Goal: Transaction & Acquisition: Book appointment/travel/reservation

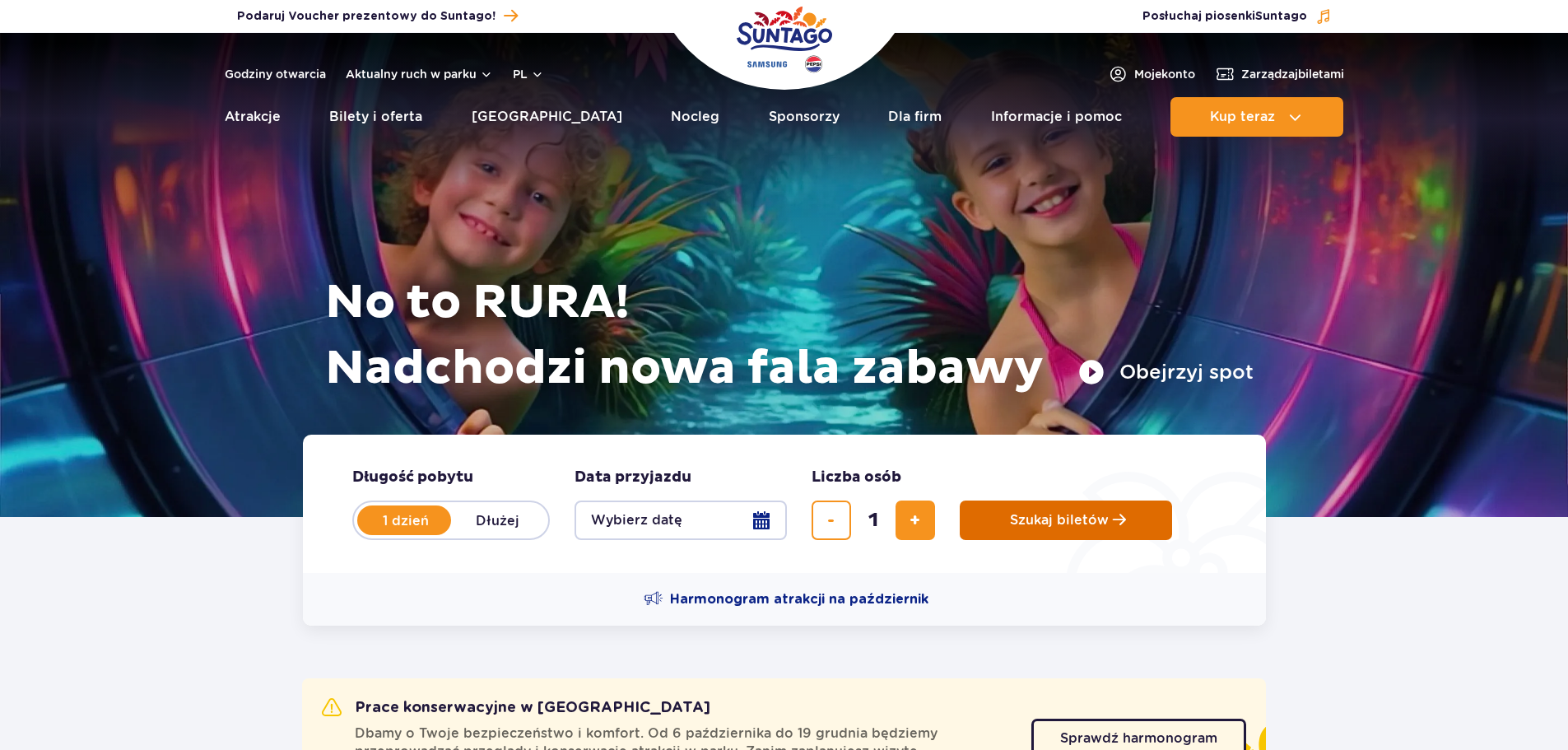
click at [1038, 534] on button "Szukaj biletów" at bounding box center [1066, 520] width 213 height 39
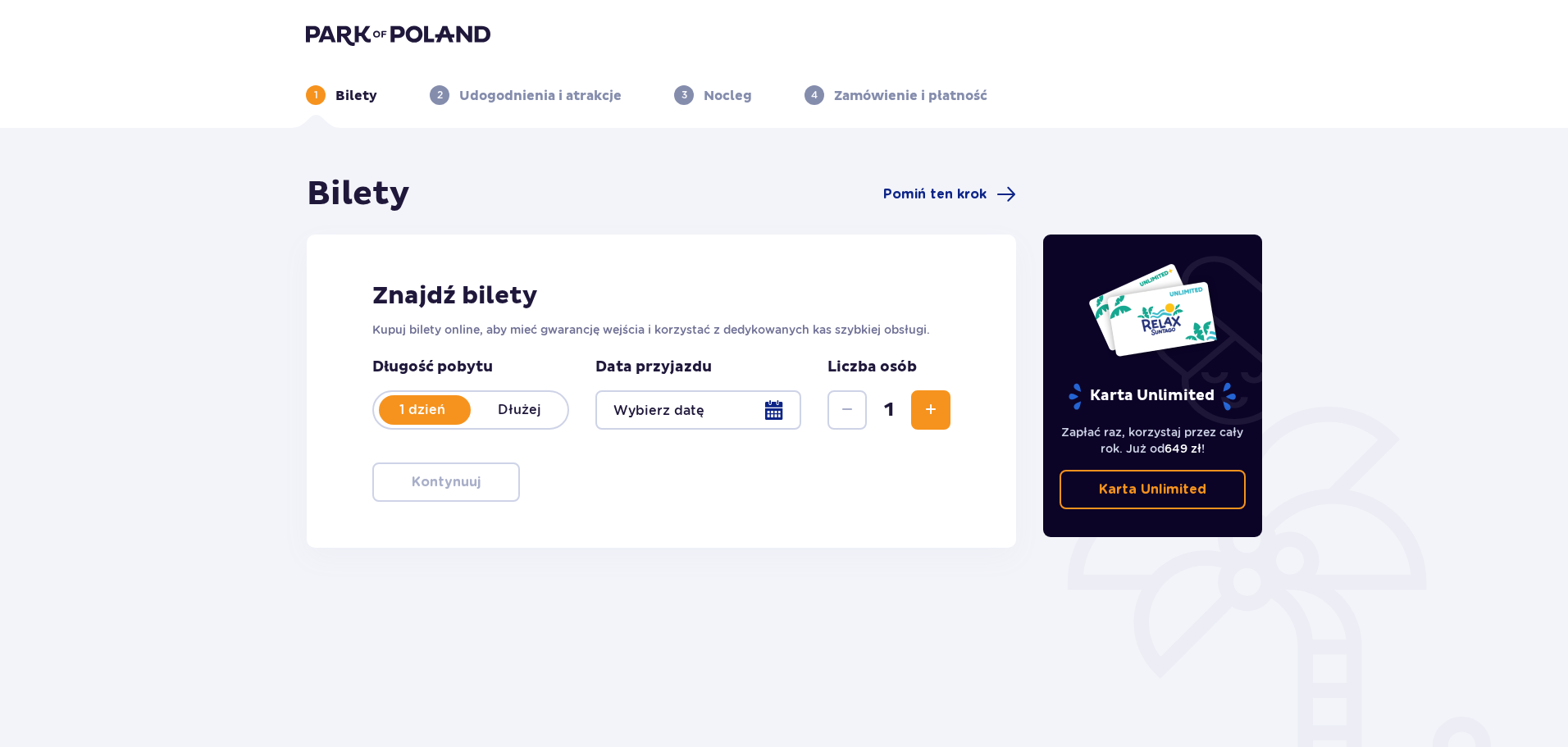
click at [700, 407] on div at bounding box center [698, 410] width 206 height 39
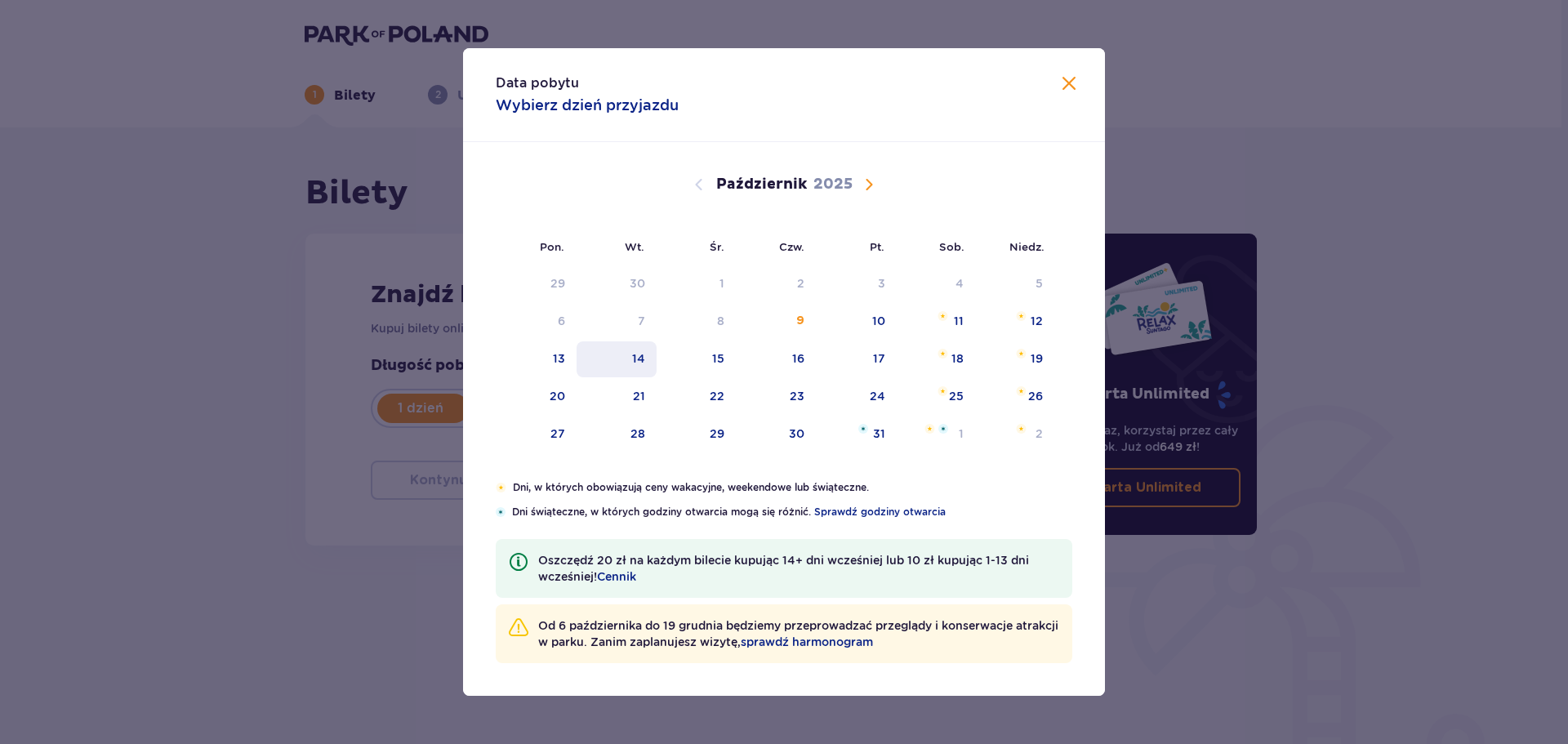
click at [581, 346] on div "14" at bounding box center [616, 359] width 81 height 36
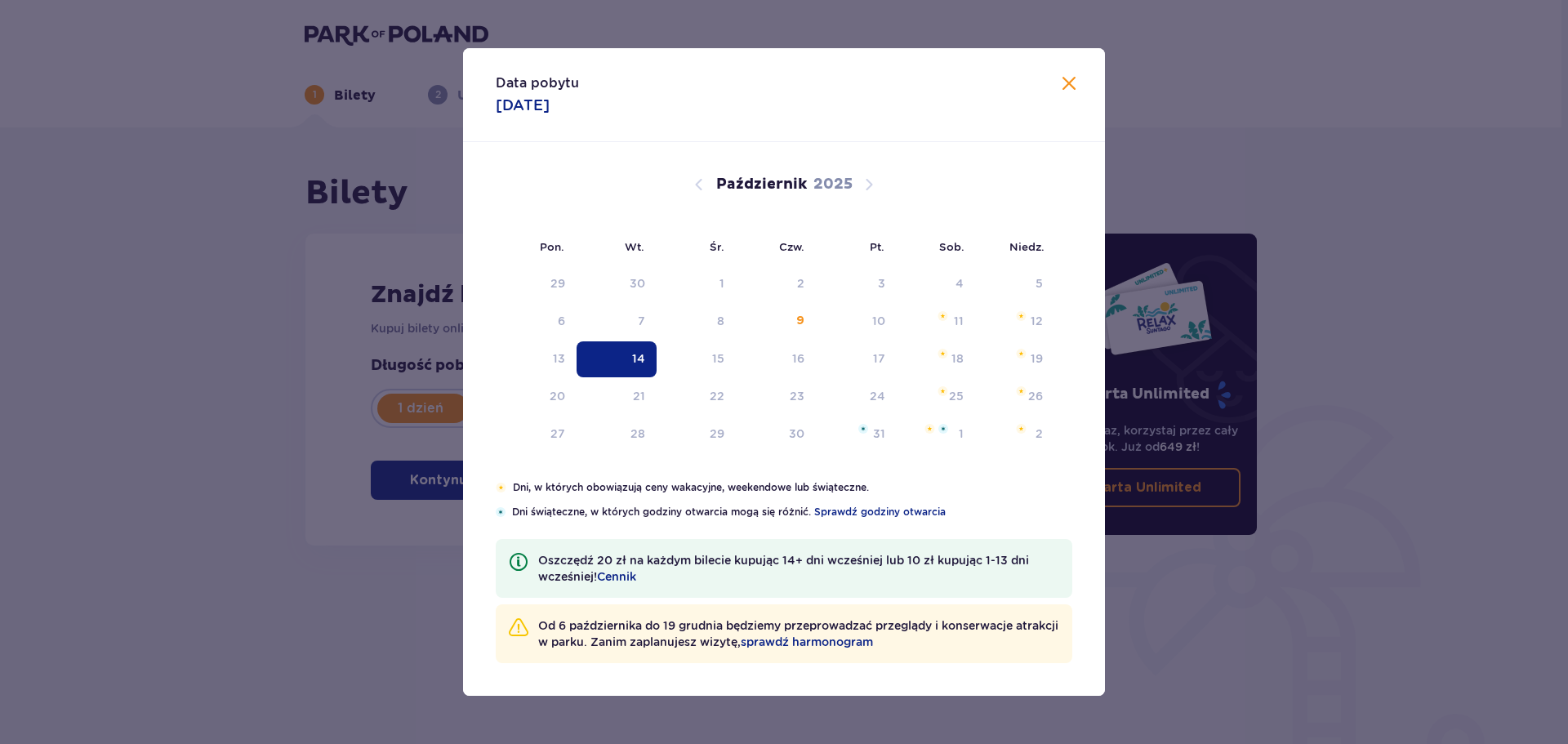
click at [557, 366] on p "Długość pobytu" at bounding box center [469, 366] width 196 height 20
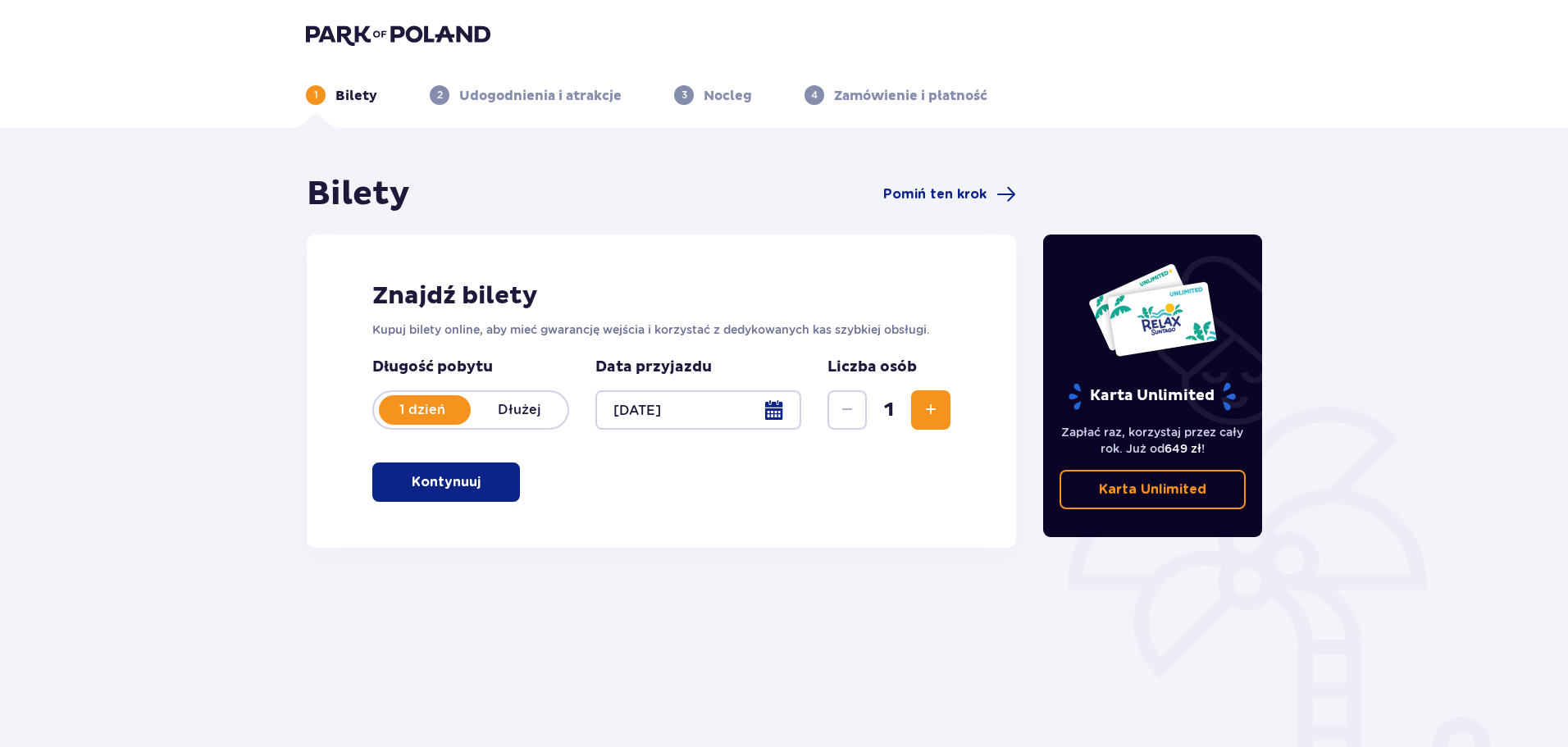
click at [781, 411] on div at bounding box center [698, 410] width 206 height 39
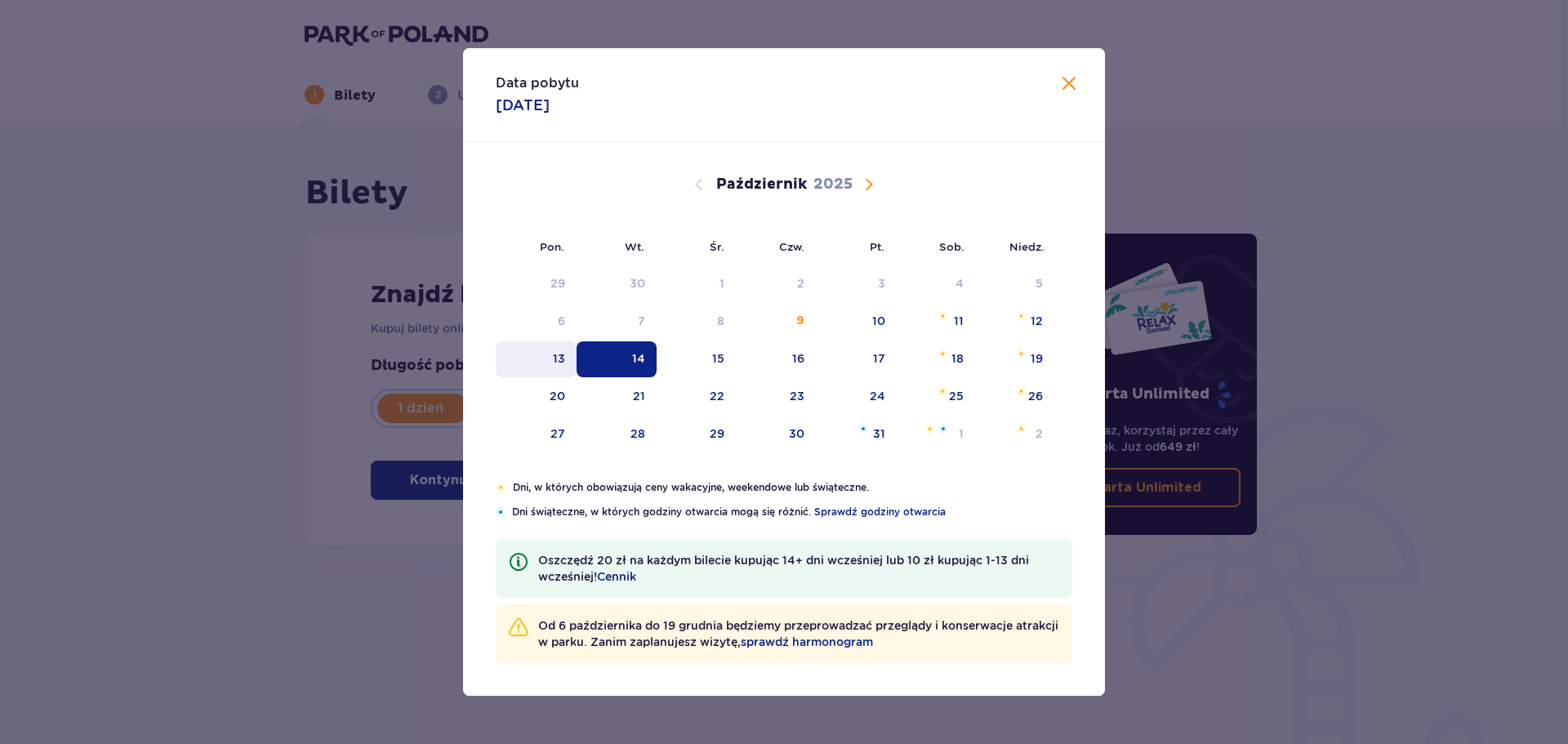
click at [530, 351] on div "13" at bounding box center [536, 359] width 81 height 36
type input "[DATE]"
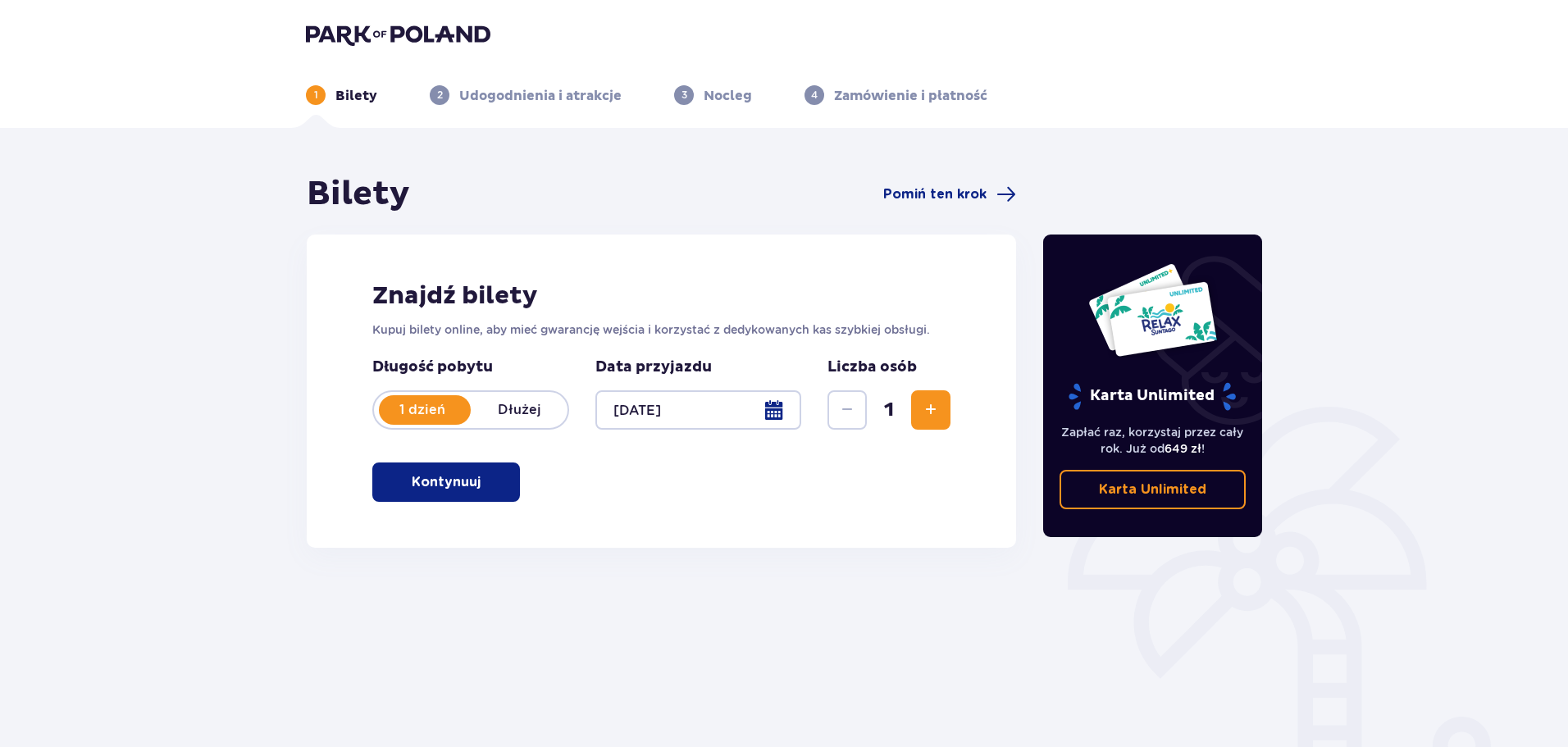
click at [434, 494] on button "Kontynuuj" at bounding box center [446, 482] width 148 height 39
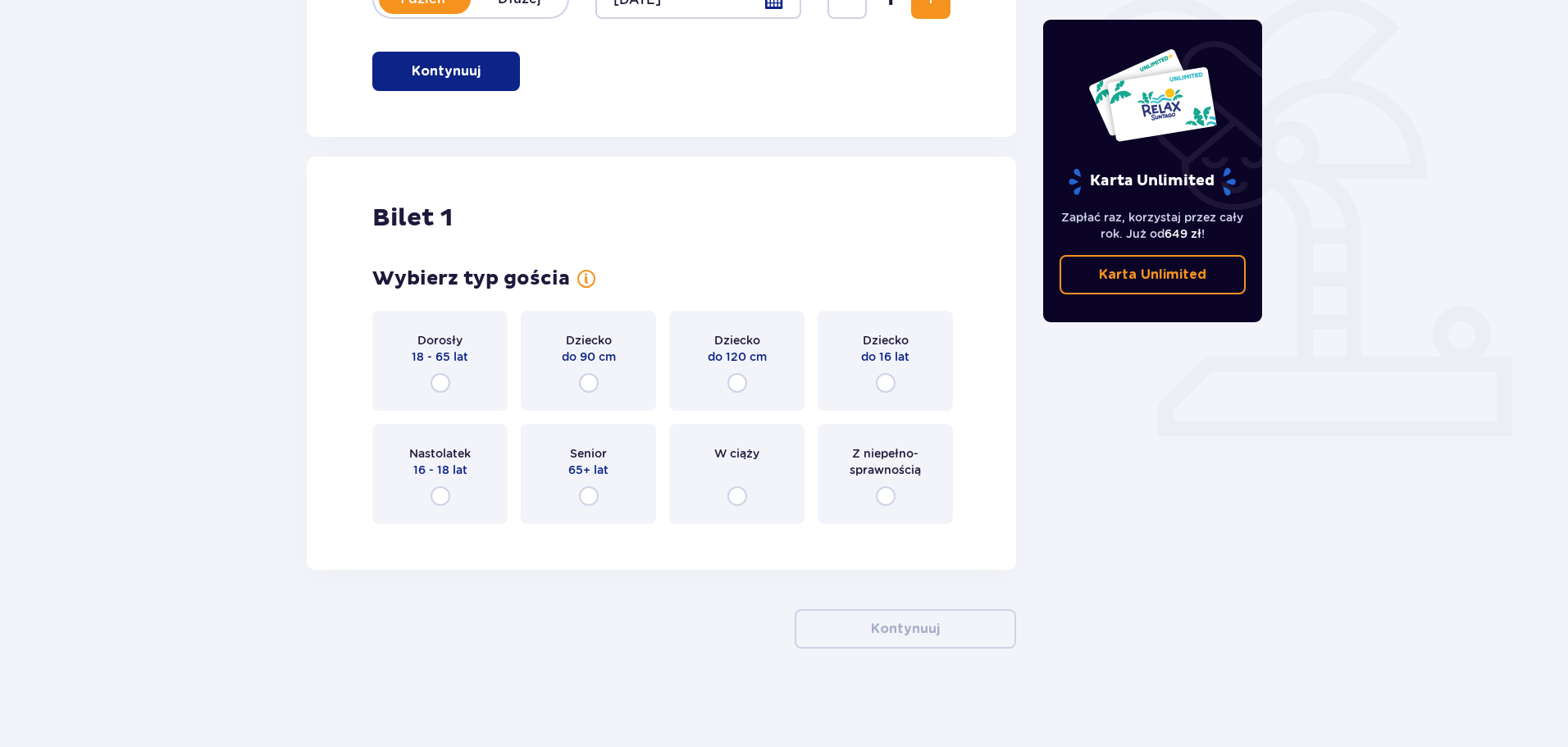
click at [432, 504] on input "radio" at bounding box center [440, 496] width 20 height 20
radio input "true"
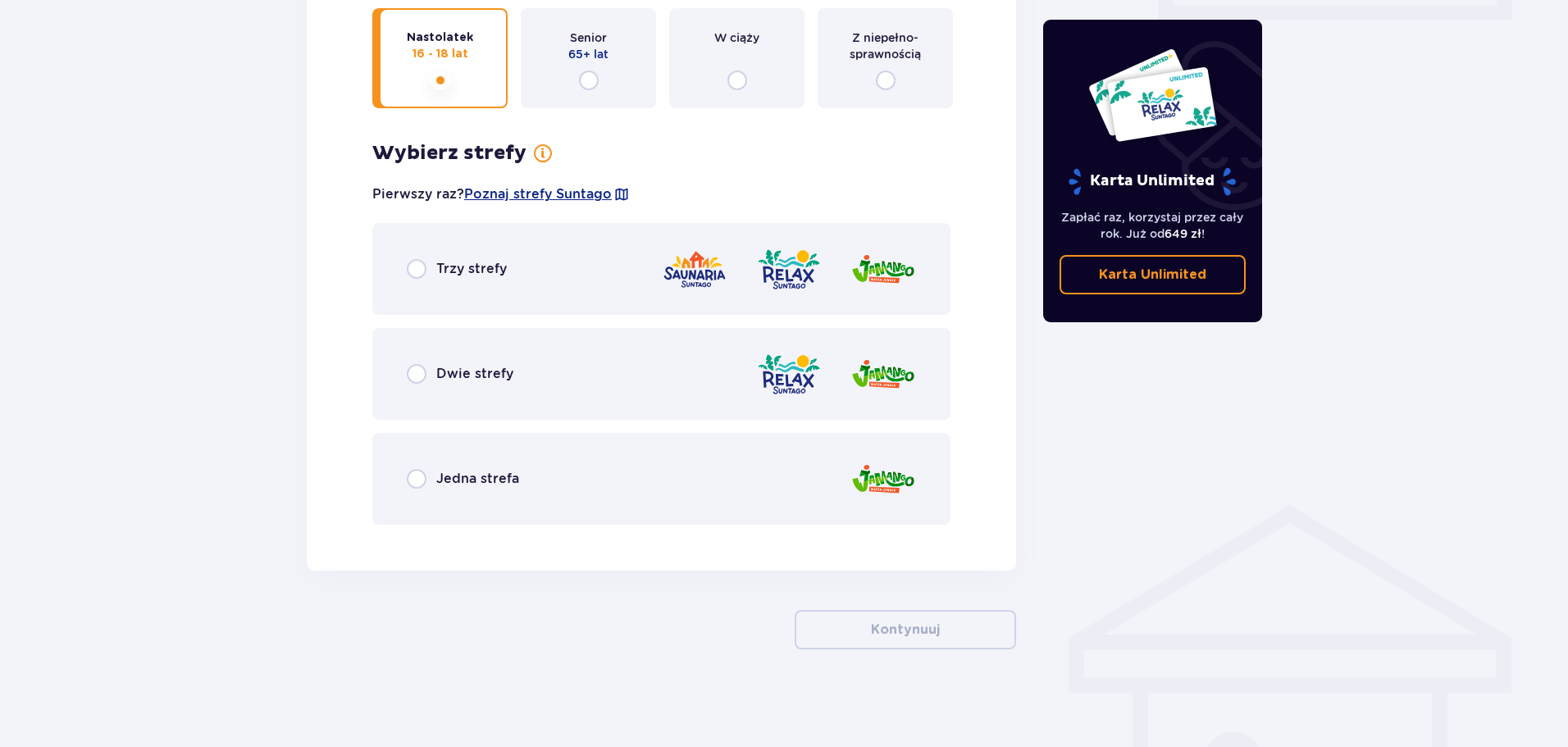
scroll to position [827, 0]
click at [417, 290] on div "Trzy strefy" at bounding box center [662, 269] width 579 height 92
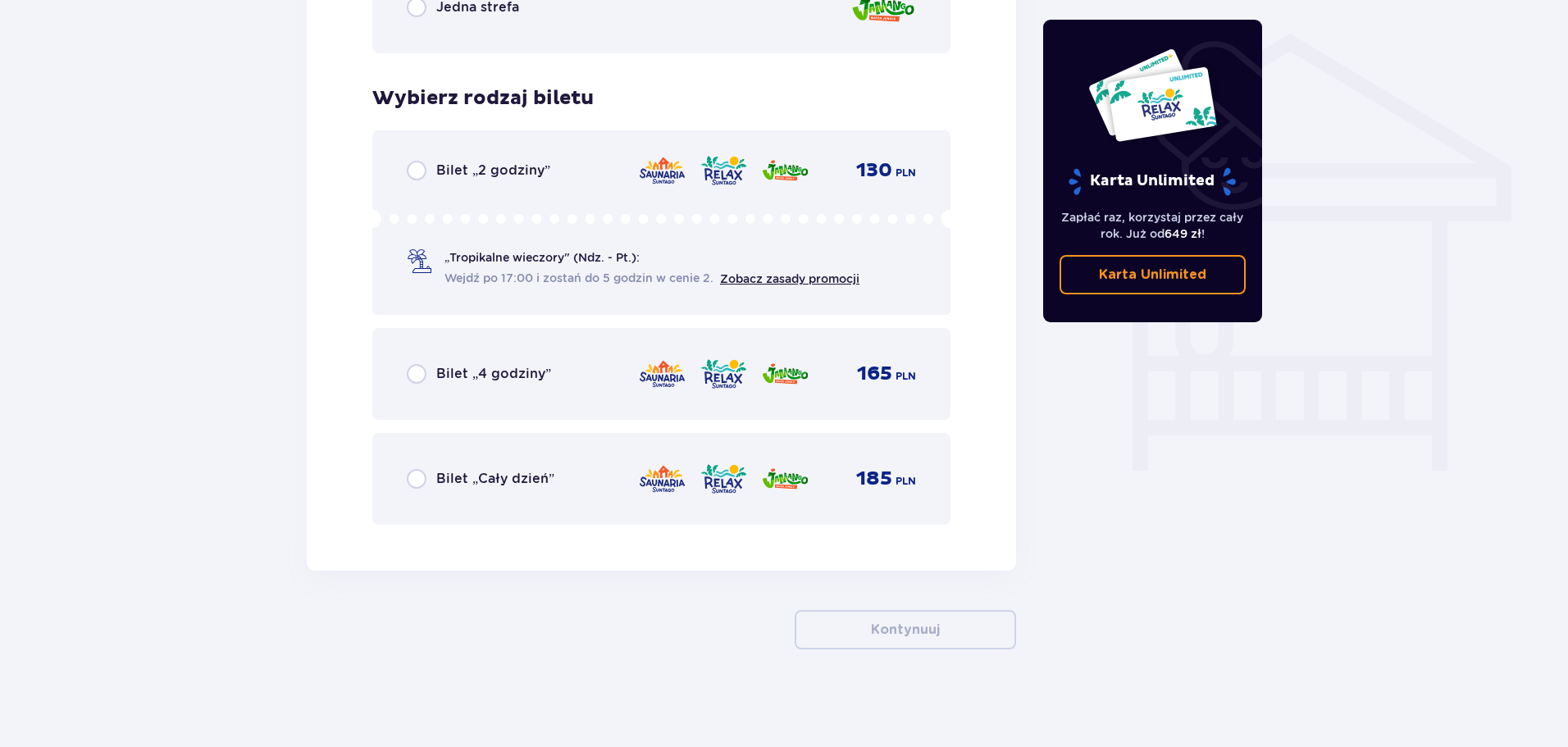
scroll to position [1299, 0]
click at [422, 475] on input "radio" at bounding box center [417, 478] width 20 height 20
radio input "true"
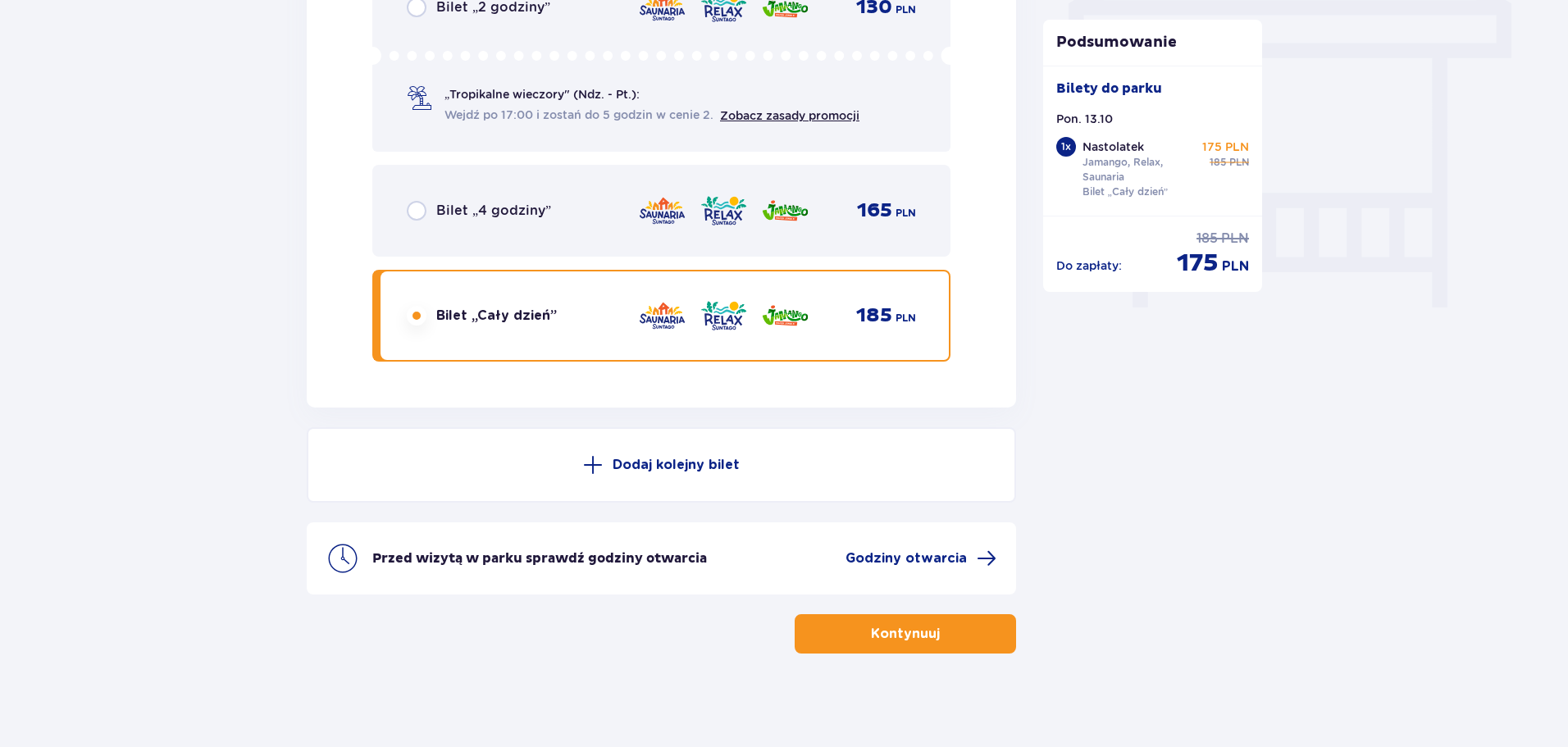
scroll to position [1466, 0]
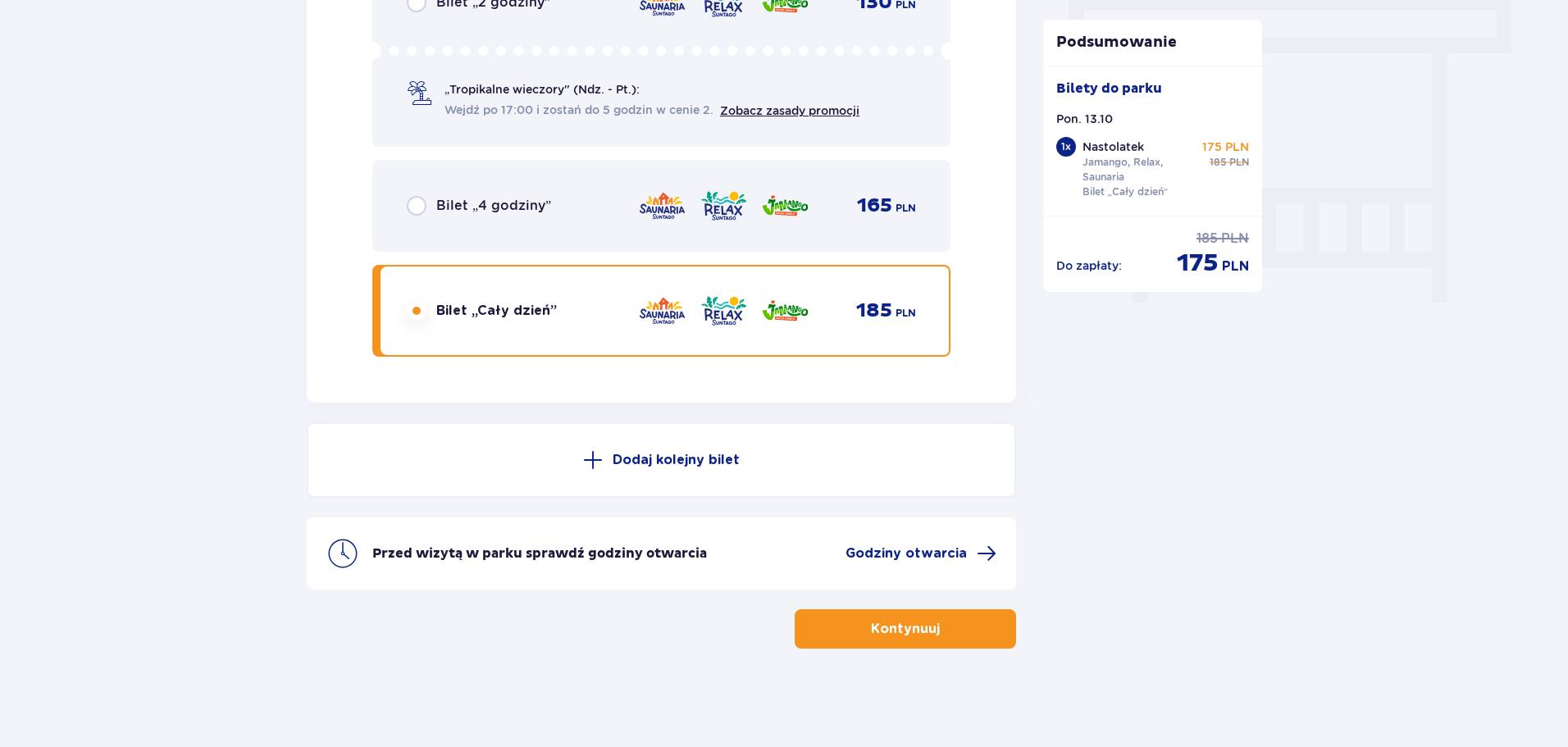
click at [942, 636] on span "button" at bounding box center [943, 628] width 20 height 20
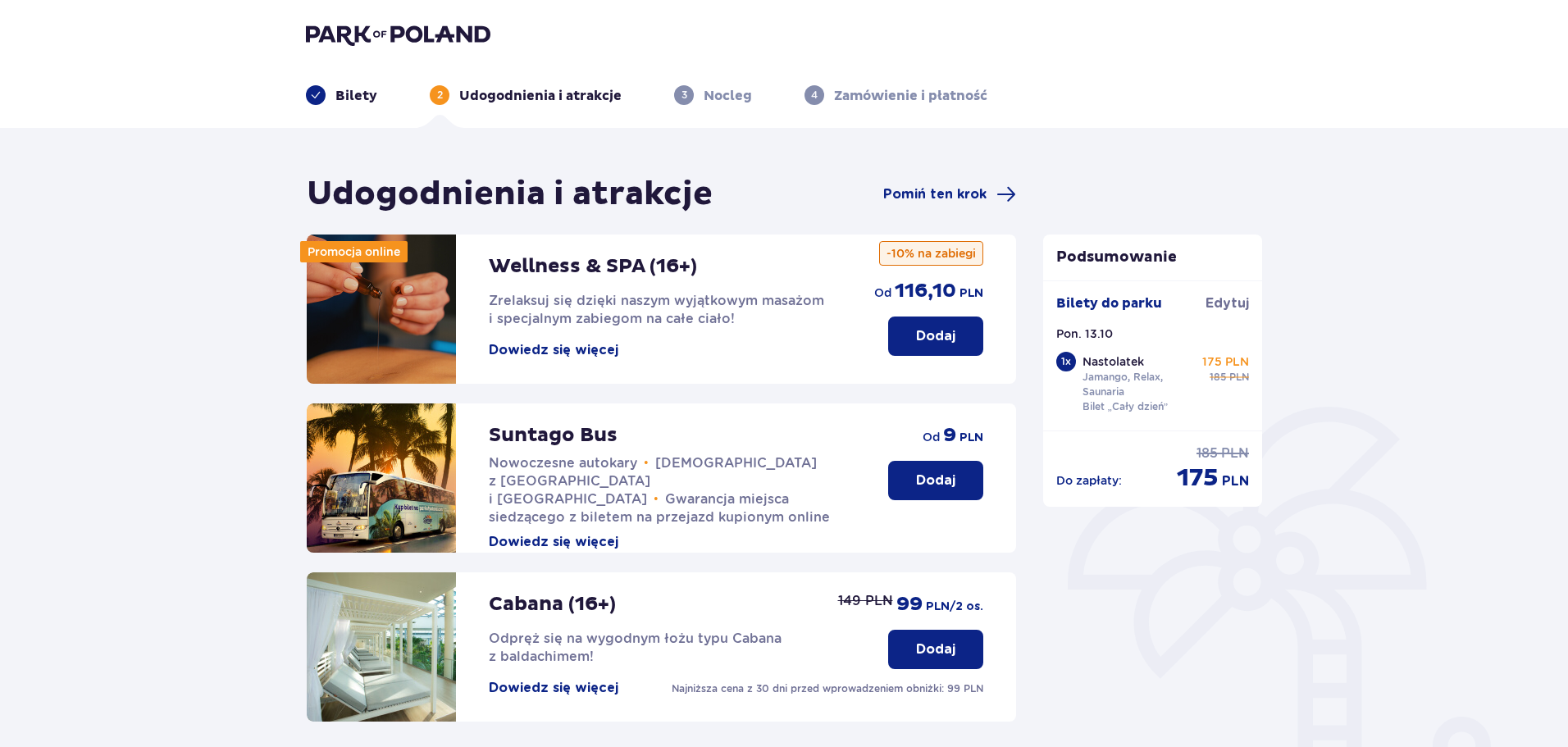
click at [949, 483] on p "Dodaj" at bounding box center [936, 480] width 39 height 18
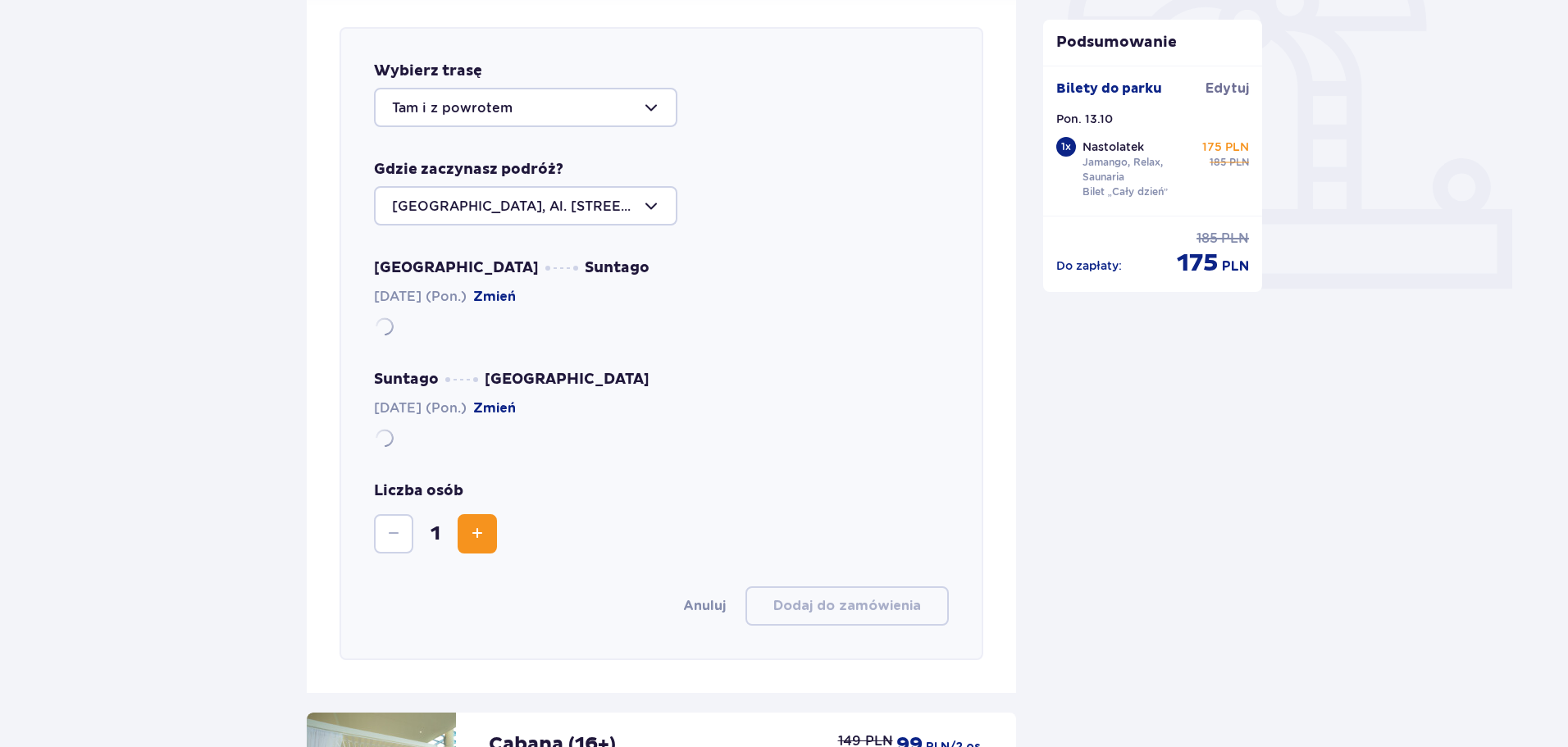
scroll to position [566, 0]
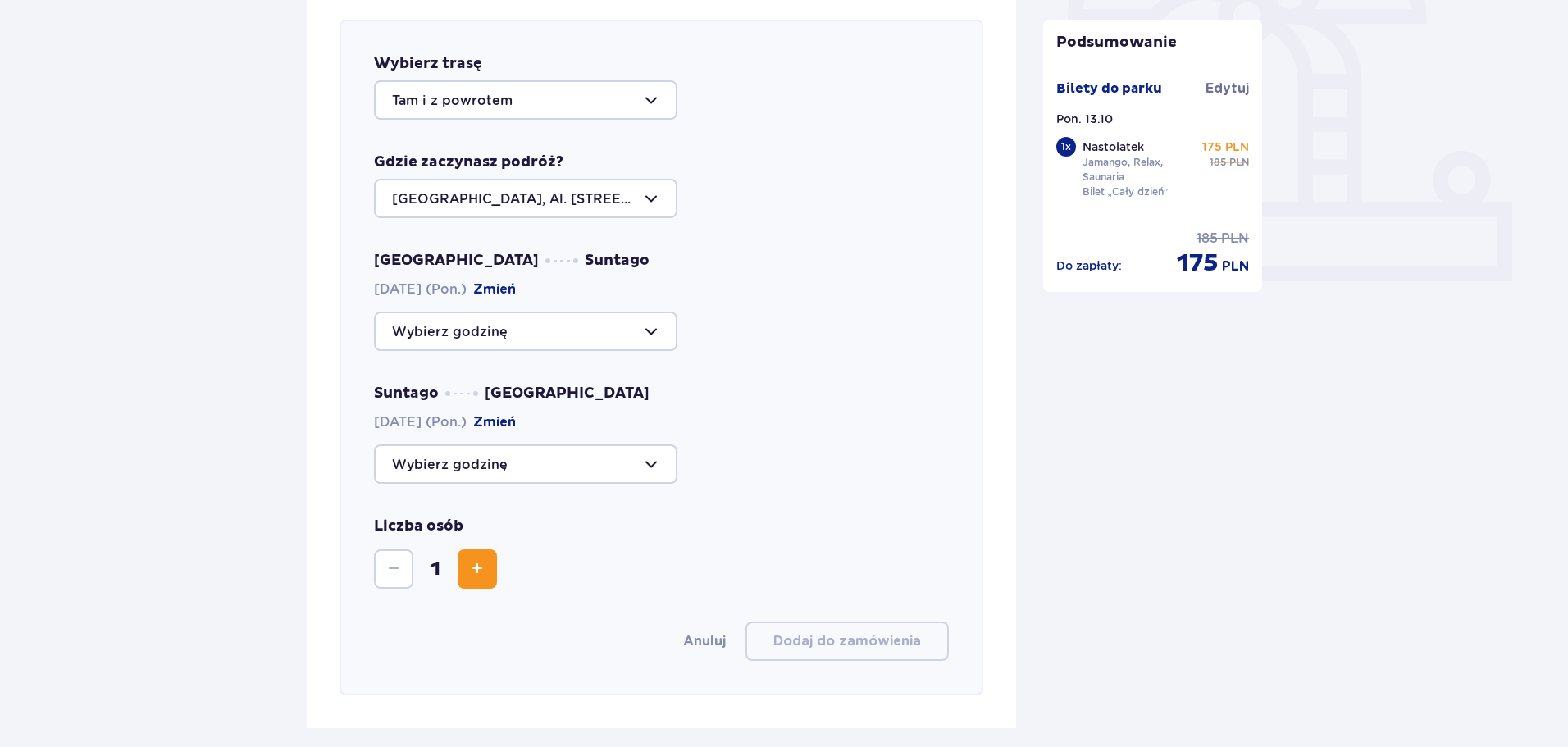
click at [467, 91] on div at bounding box center [525, 100] width 303 height 39
click at [438, 224] on p "Z parku" at bounding box center [418, 219] width 51 height 18
type input "Z parku"
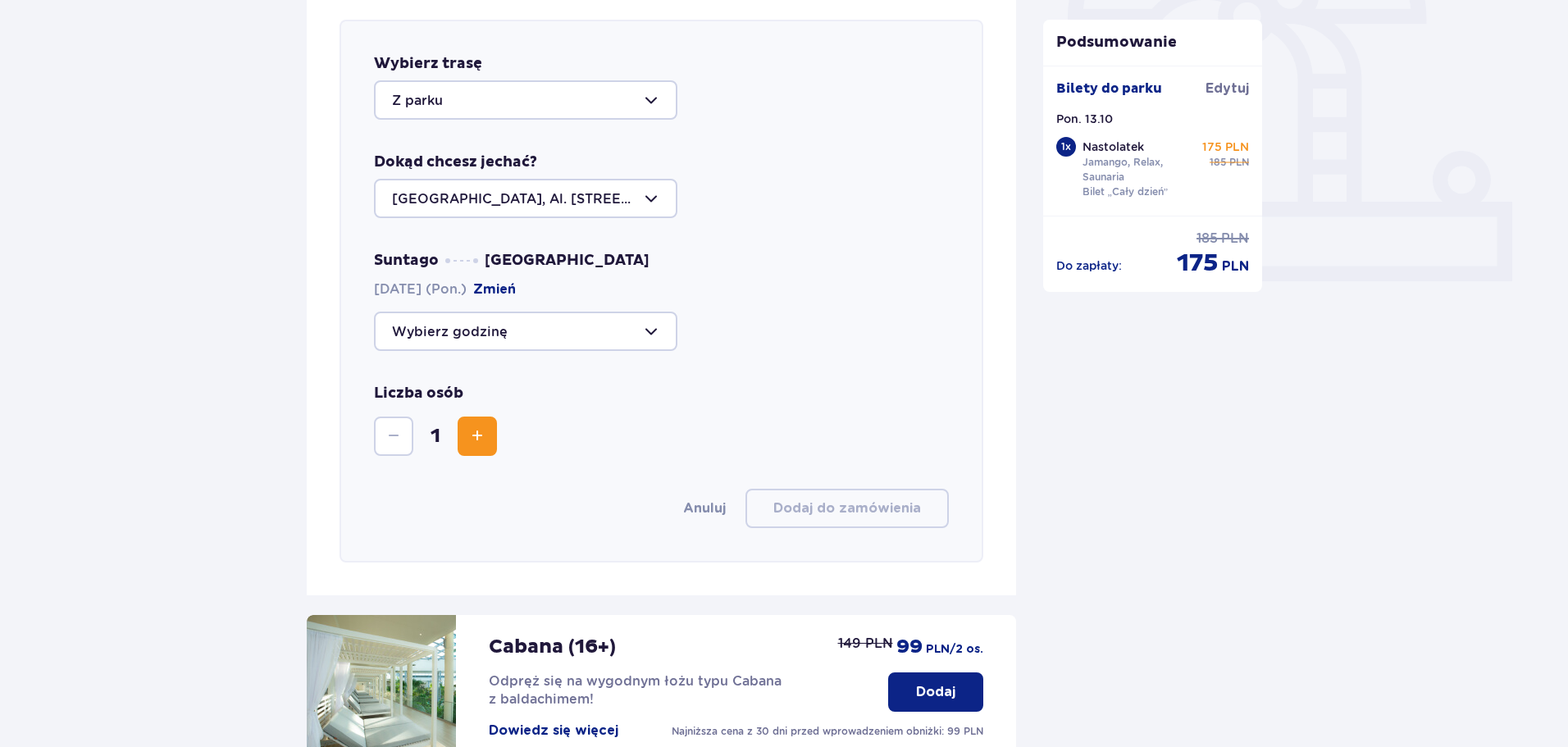
click at [489, 322] on div at bounding box center [525, 331] width 303 height 39
click at [483, 509] on span "12:00 Zostały 44 miejsca 14:00 Zostało 36 miejsc 18:15 Zostały 33 miejsca 18:30…" at bounding box center [525, 435] width 303 height 164
click at [378, 484] on span "21:15 Zostało 21 miejsc" at bounding box center [526, 490] width 300 height 34
type input "21:15"
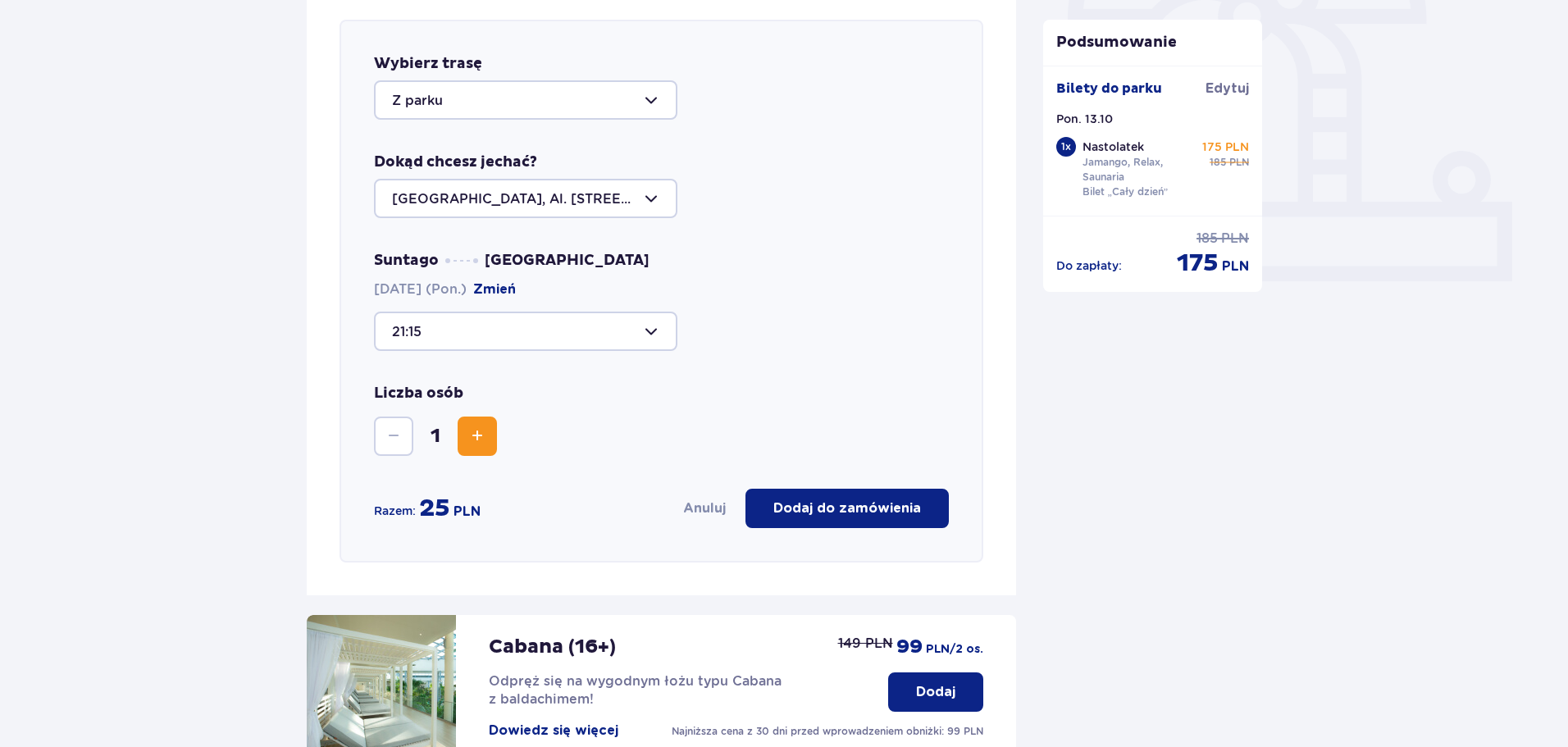
click at [571, 332] on div at bounding box center [525, 331] width 303 height 39
click at [529, 486] on p "Zostało 21 miejsc" at bounding box center [499, 491] width 116 height 18
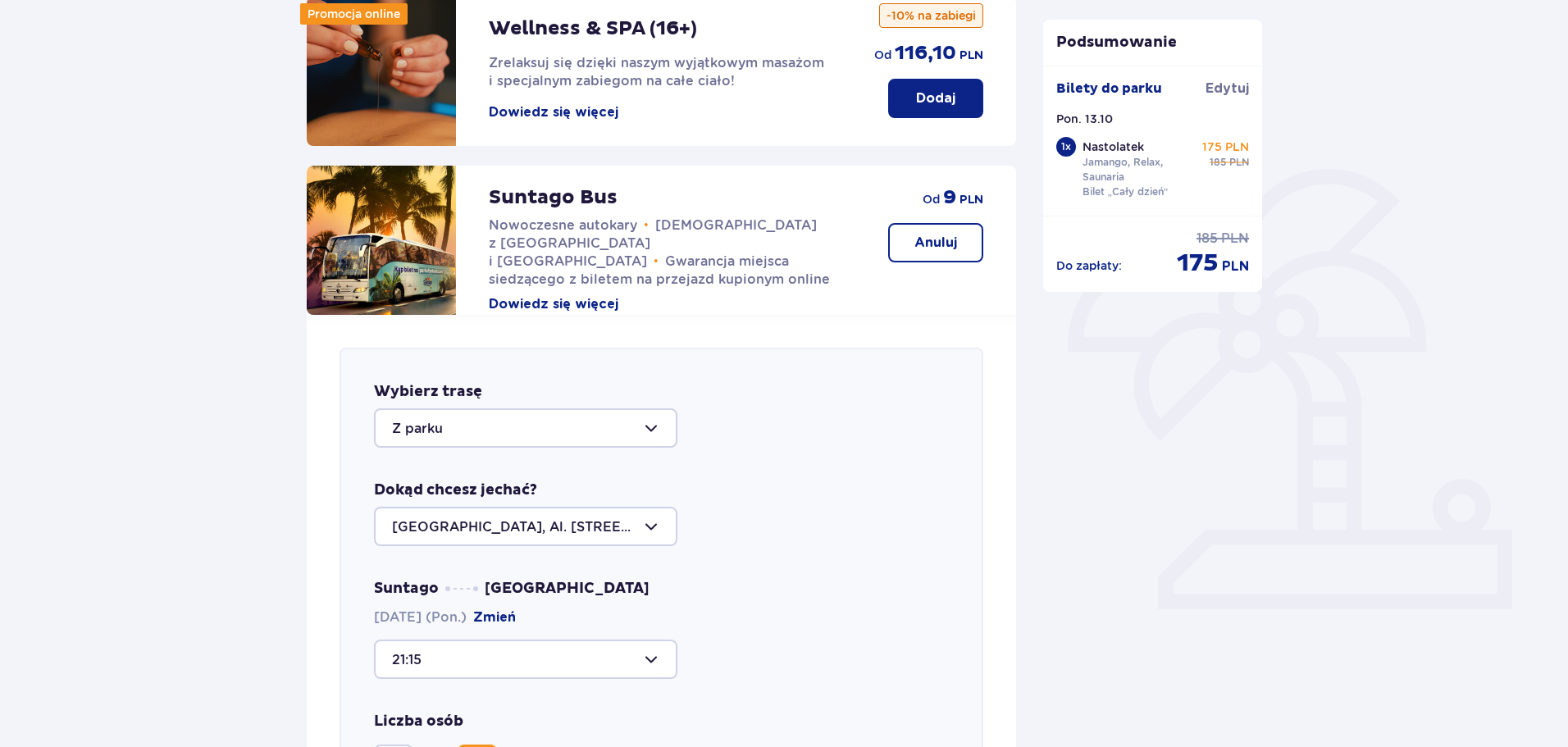
scroll to position [0, 0]
